Goal: Navigation & Orientation: Find specific page/section

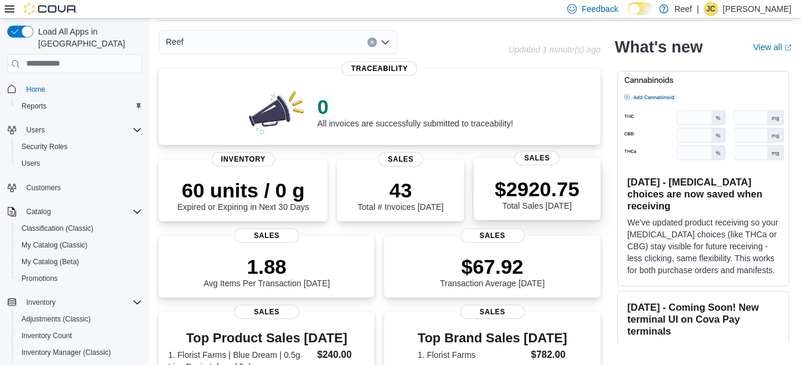
scroll to position [47, 0]
click at [759, 8] on p "[PERSON_NAME]" at bounding box center [757, 9] width 69 height 14
